Goal: Information Seeking & Learning: Learn about a topic

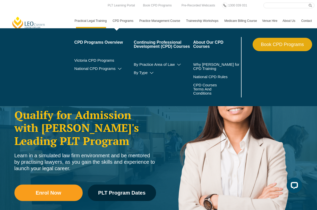
click at [124, 23] on link "CPD Programs" at bounding box center [123, 20] width 27 height 15
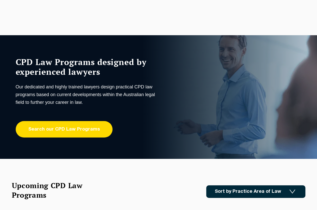
drag, startPoint x: 0, startPoint y: 0, endPoint x: 62, endPoint y: 131, distance: 145.4
click at [62, 131] on link "Search our CPD Law Programs" at bounding box center [64, 129] width 97 height 16
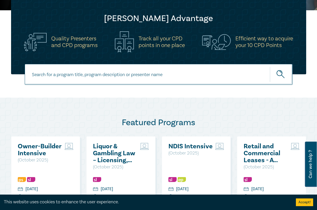
scroll to position [206, 0]
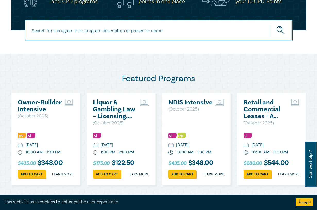
click at [280, 33] on icon "submit" at bounding box center [281, 30] width 9 height 9
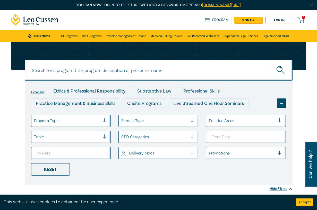
click at [283, 104] on div "..." at bounding box center [281, 104] width 9 height 10
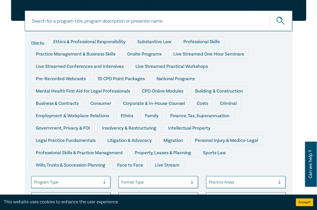
scroll to position [52, 0]
